Goal: Transaction & Acquisition: Download file/media

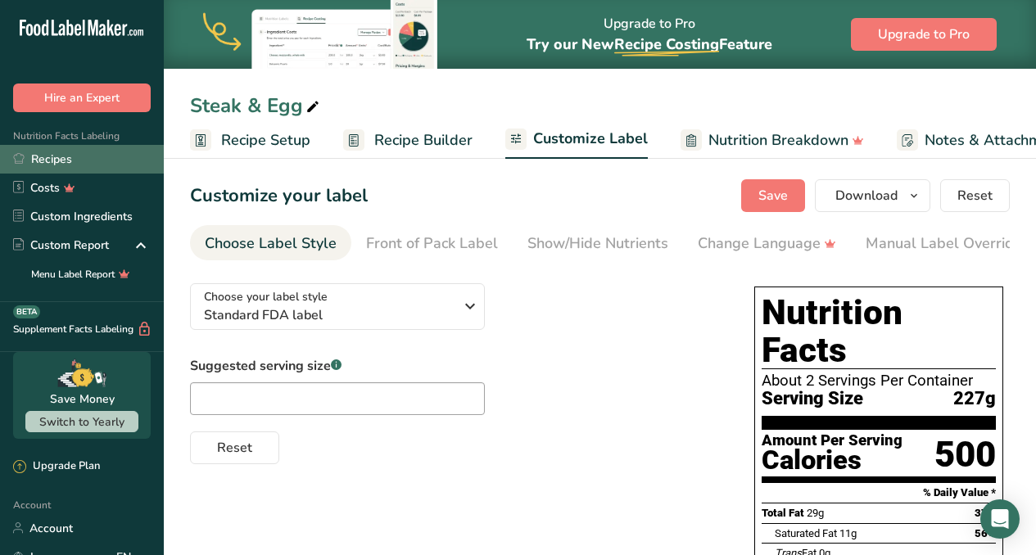
scroll to position [0, 228]
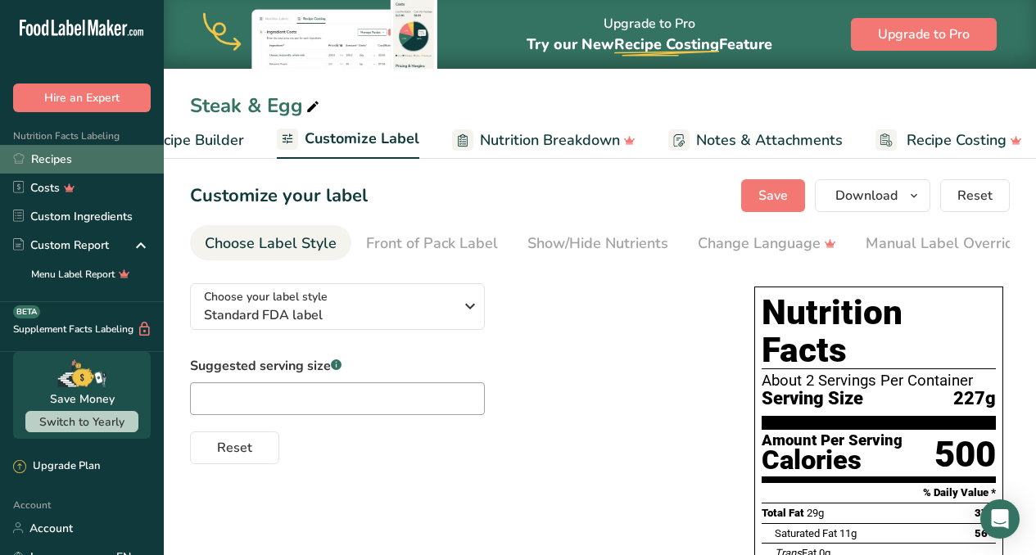
click at [57, 161] on link "Recipes" at bounding box center [82, 159] width 164 height 29
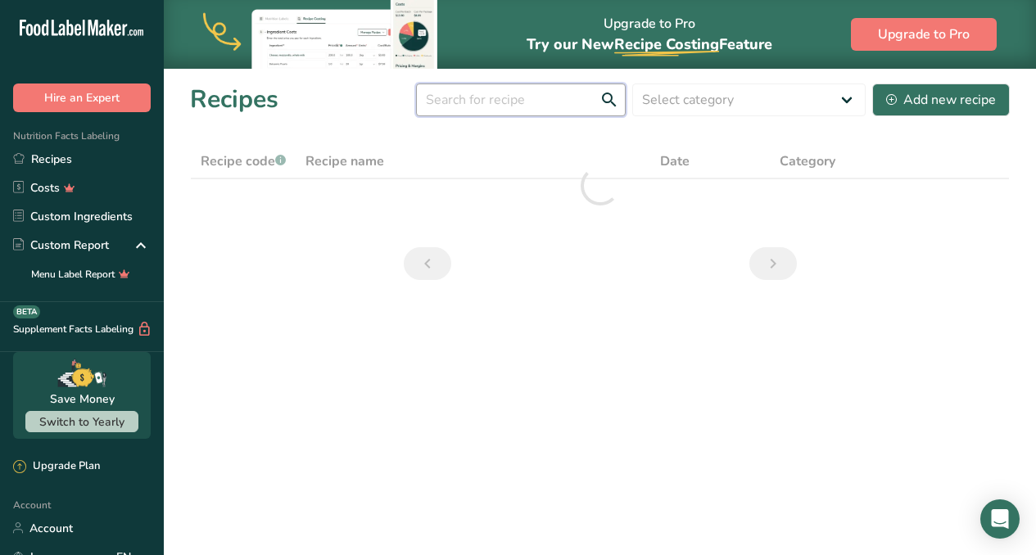
click at [517, 102] on input "text" at bounding box center [521, 100] width 210 height 33
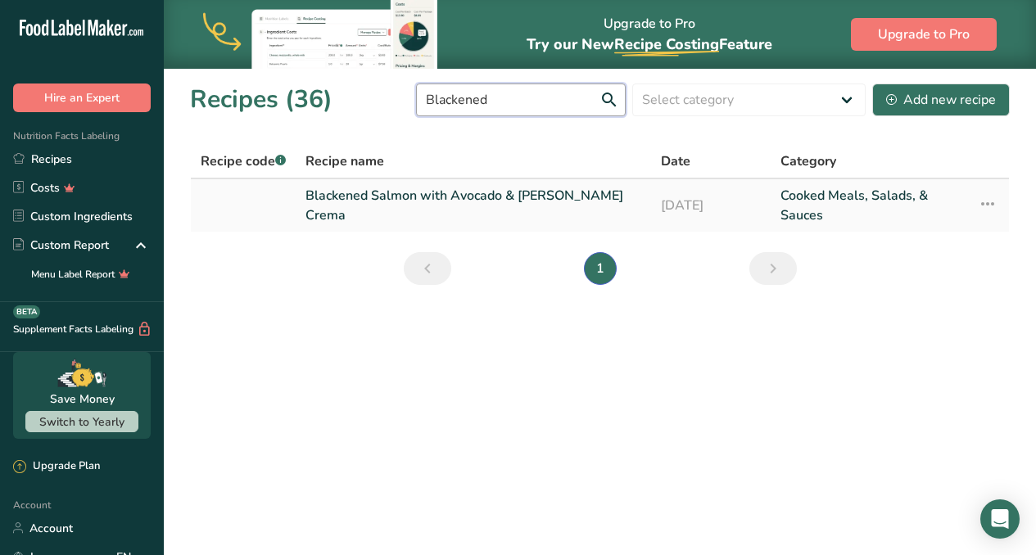
type input "Blackened"
click at [491, 205] on link "Blackened Salmon with Avocado & [PERSON_NAME] Crema" at bounding box center [473, 205] width 336 height 39
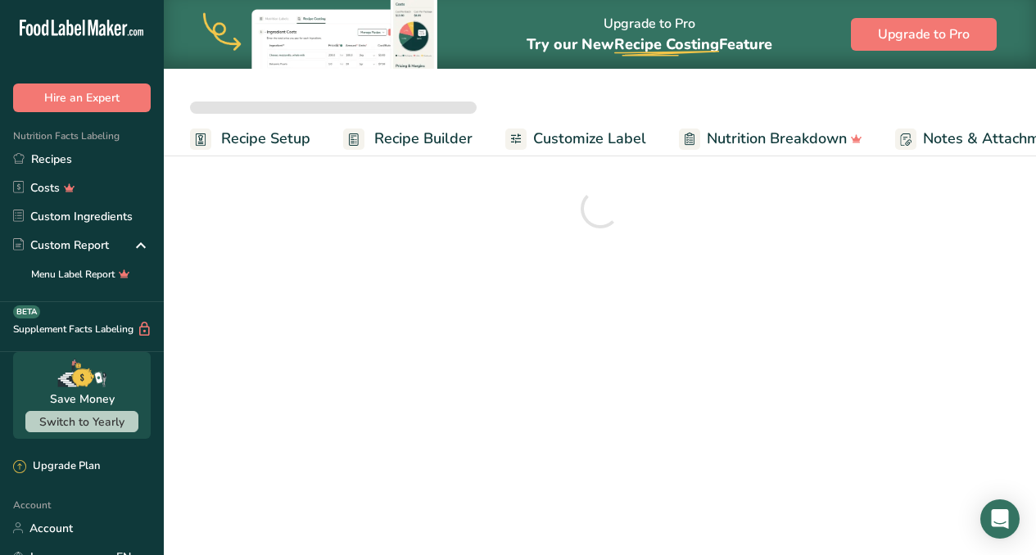
click at [585, 144] on span "Customize Label" at bounding box center [589, 139] width 113 height 22
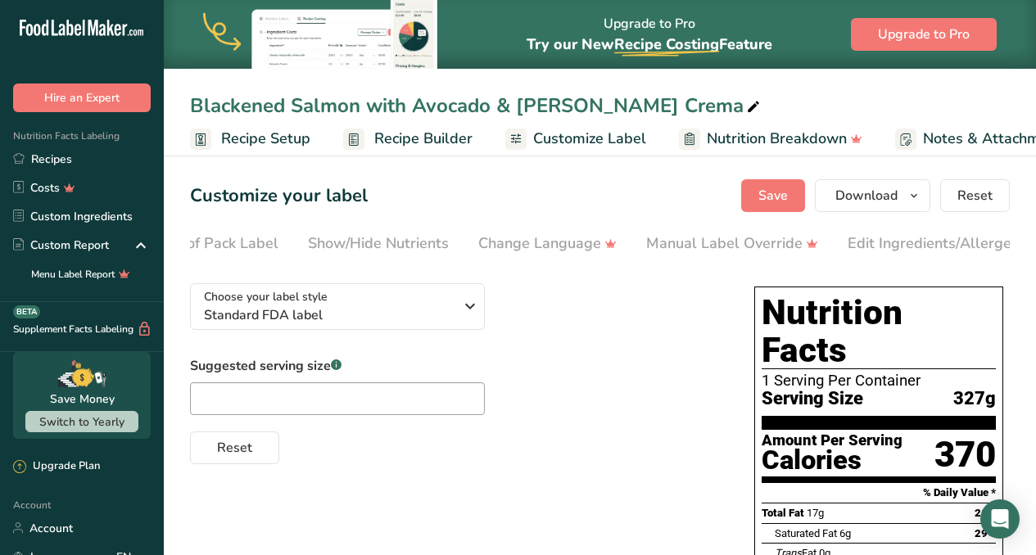
scroll to position [0, 409]
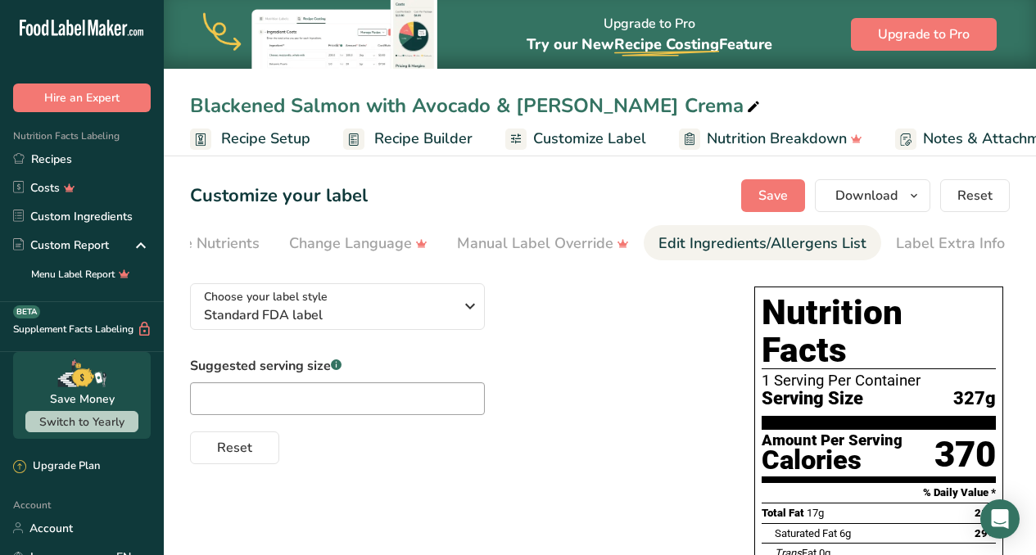
click at [765, 250] on div "Edit Ingredients/Allergens List" at bounding box center [762, 244] width 208 height 22
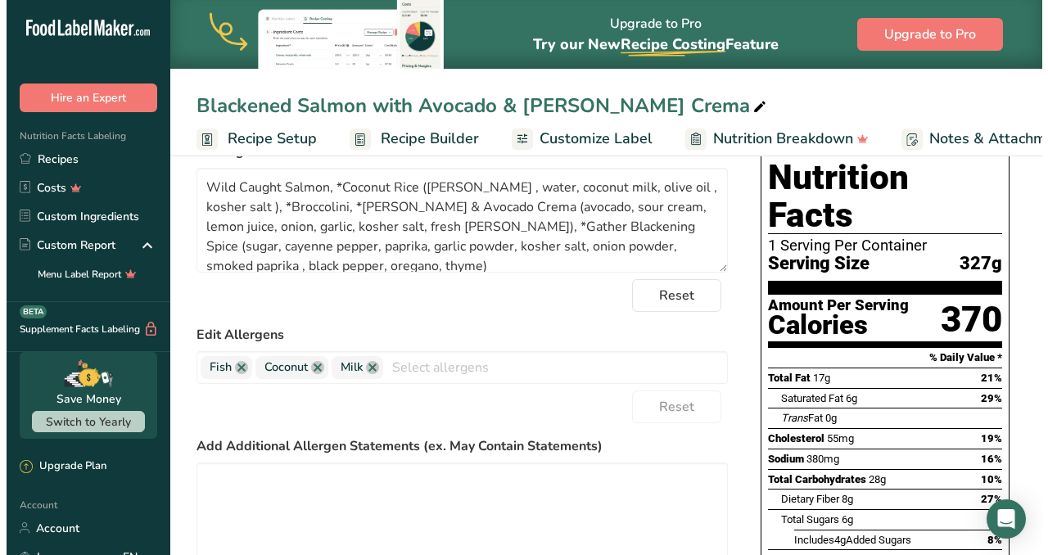
scroll to position [0, 0]
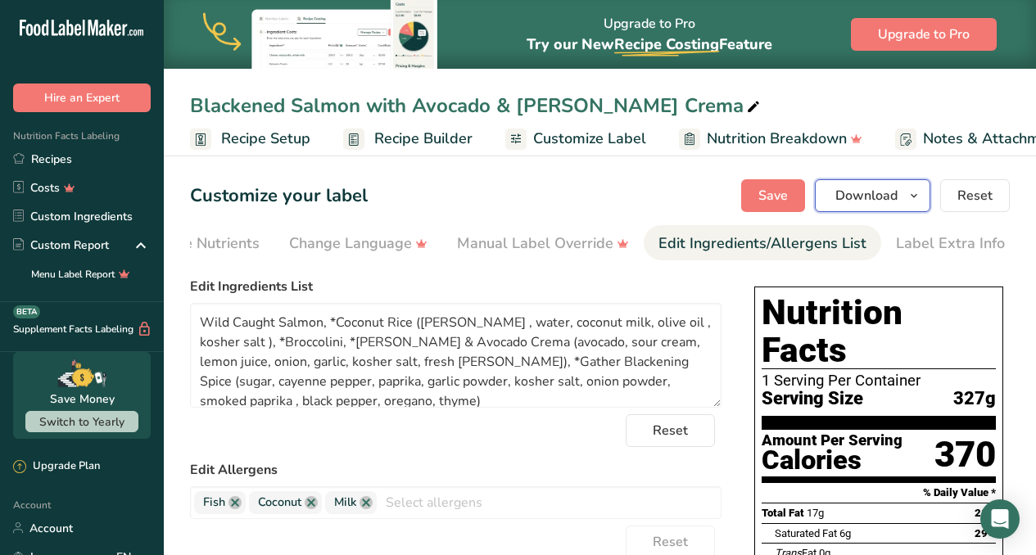
click at [876, 191] on span "Download" at bounding box center [866, 196] width 62 height 20
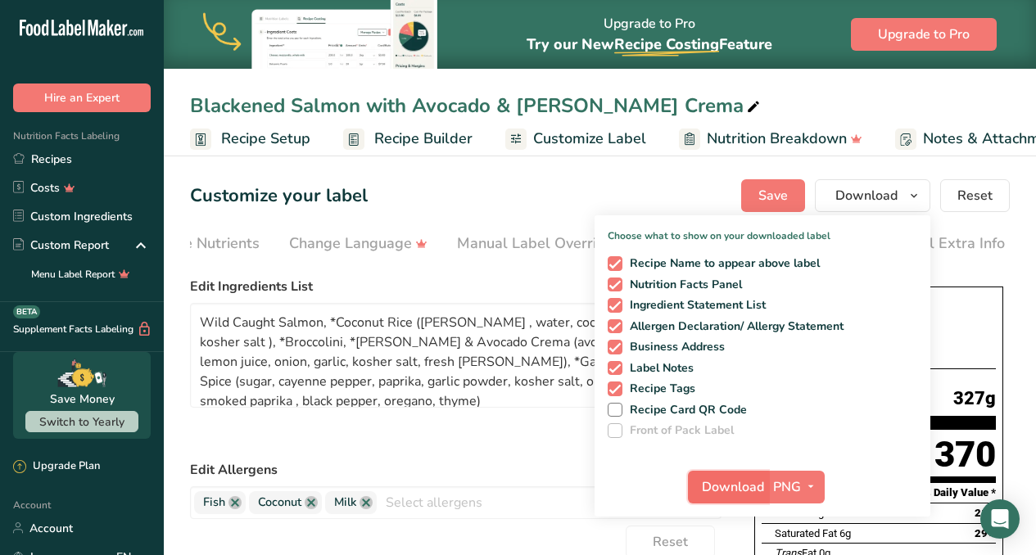
click at [730, 492] on span "Download" at bounding box center [733, 487] width 62 height 20
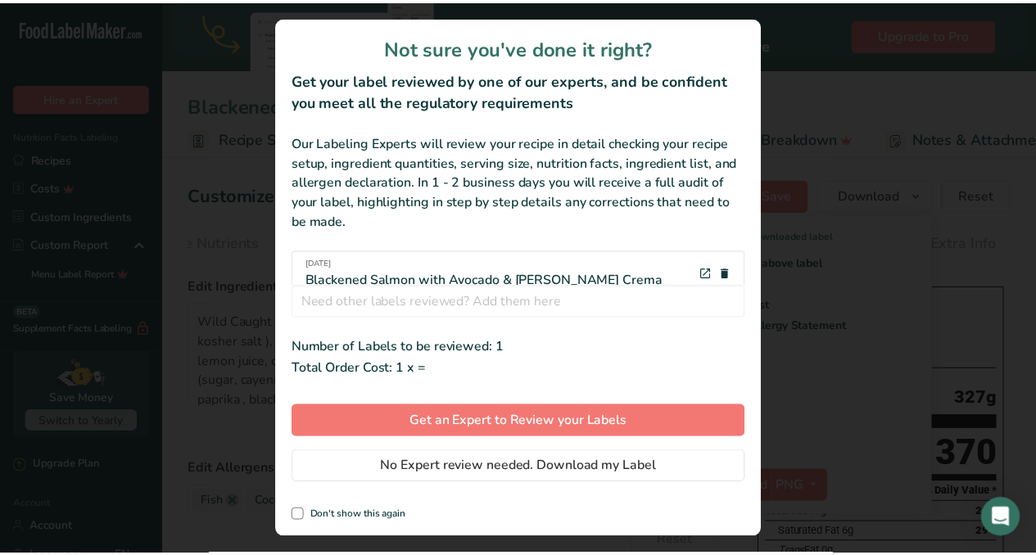
scroll to position [0, 396]
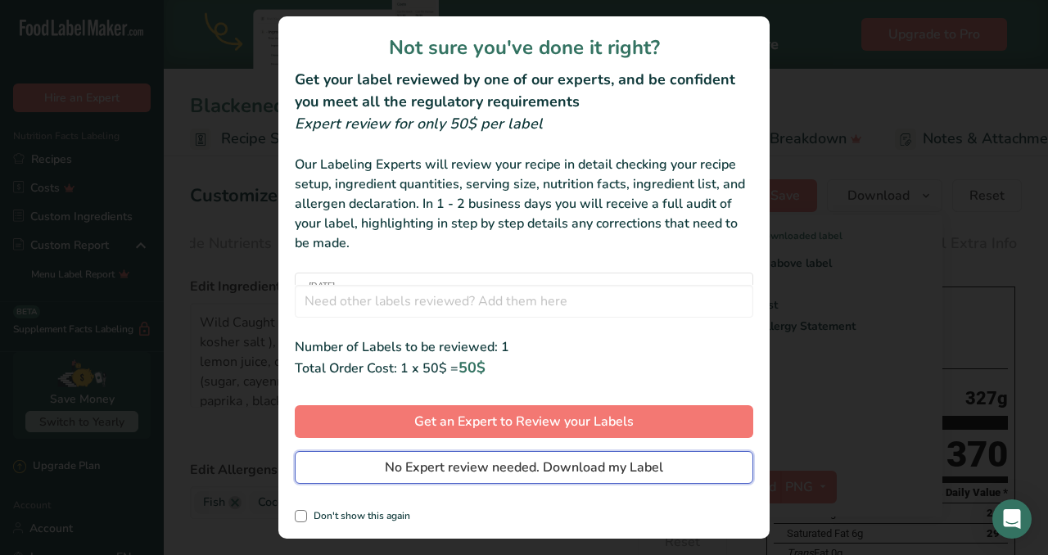
click at [648, 467] on span "No Expert review needed. Download my Label" at bounding box center [524, 468] width 278 height 20
